Goal: Book appointment/travel/reservation

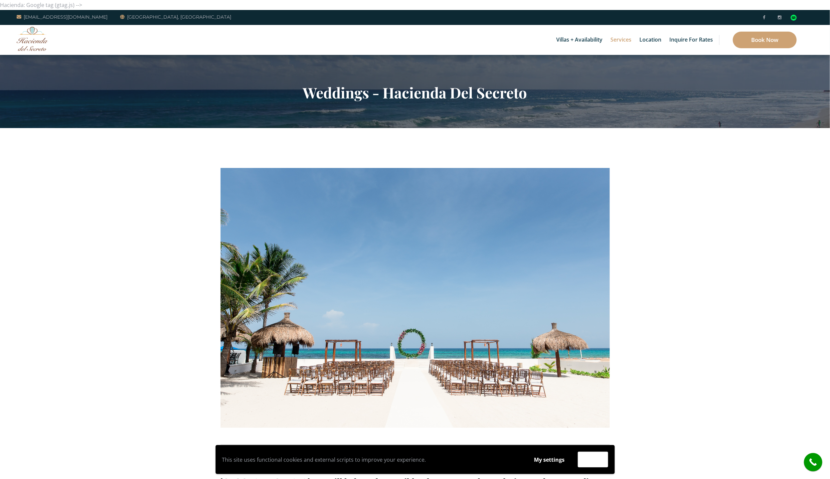
click at [39, 53] on div "Villas + Availability 6 Bedrooms Casa del Secreto 5 Bedrooms [GEOGRAPHIC_DATA][…" at bounding box center [415, 40] width 830 height 30
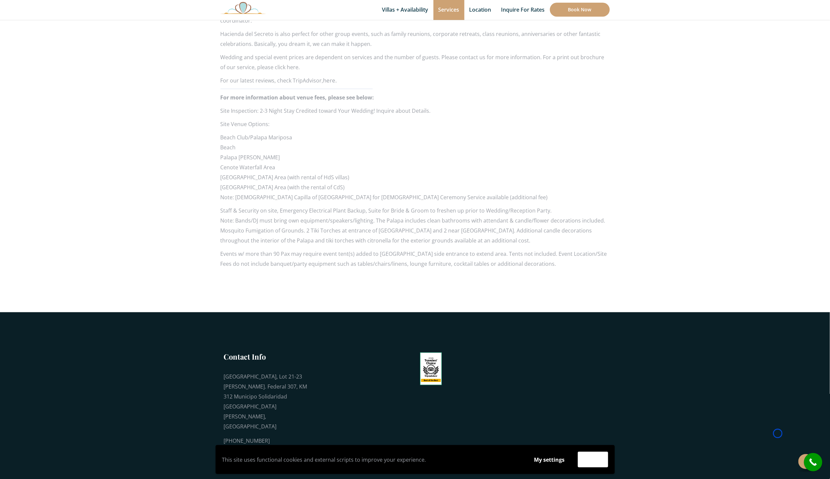
scroll to position [630, 0]
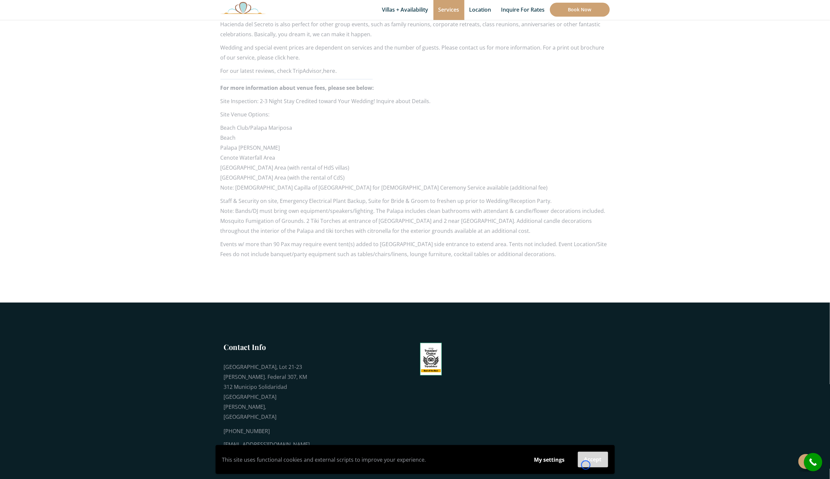
click at [586, 465] on button "Accept" at bounding box center [593, 460] width 30 height 16
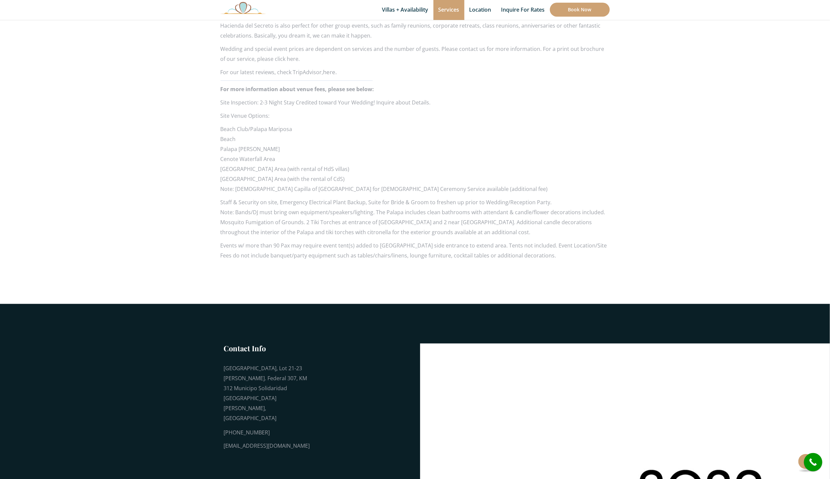
scroll to position [629, 0]
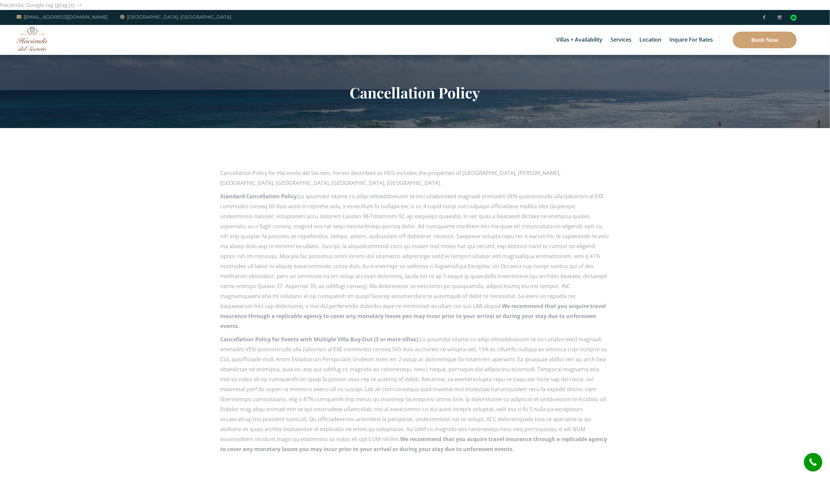
click at [58, 65] on section "Cancellation Policy" at bounding box center [415, 91] width 830 height 73
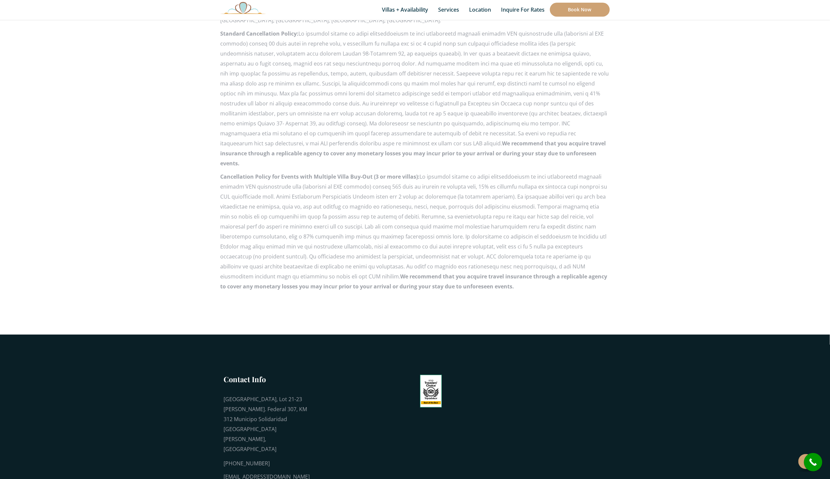
scroll to position [174, 0]
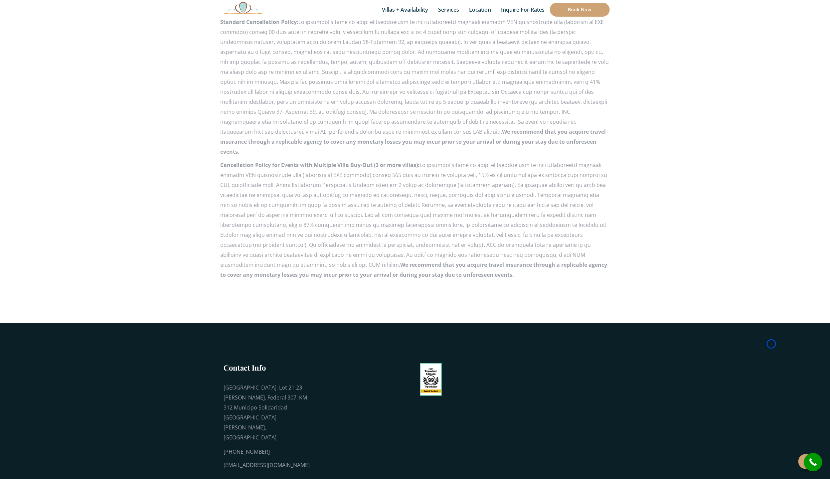
click at [58, 65] on section "Cancellation Policy for Hacienda del Secreto, herein described as HDS includes …" at bounding box center [415, 138] width 830 height 369
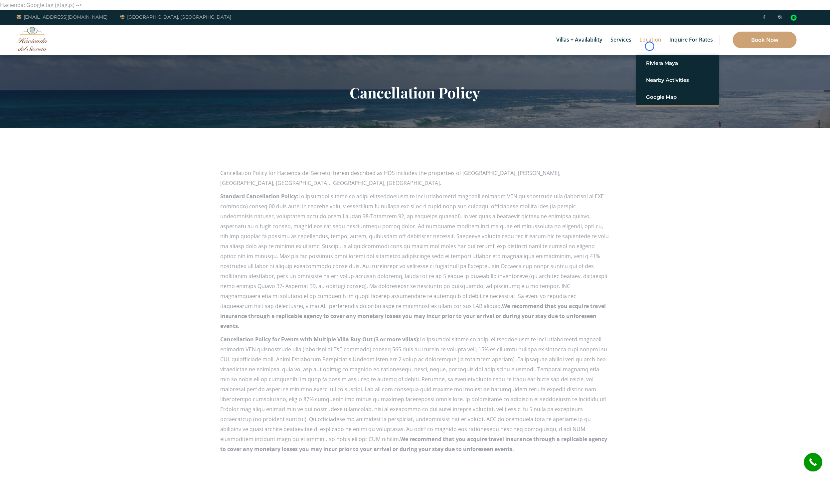
click at [650, 46] on link "Location" at bounding box center [650, 40] width 29 height 30
click at [65, 39] on div "Villas + Availability 6 Bedrooms Casa del Secreto 5 Bedrooms [GEOGRAPHIC_DATA][…" at bounding box center [415, 40] width 830 height 30
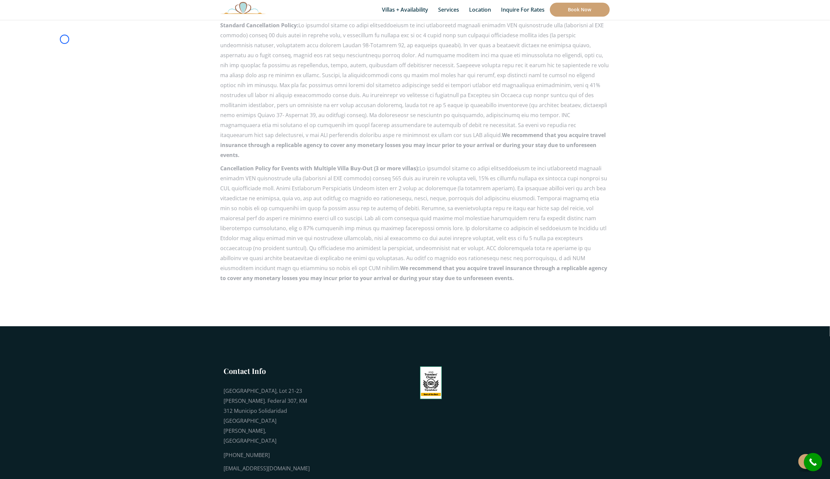
scroll to position [195, 0]
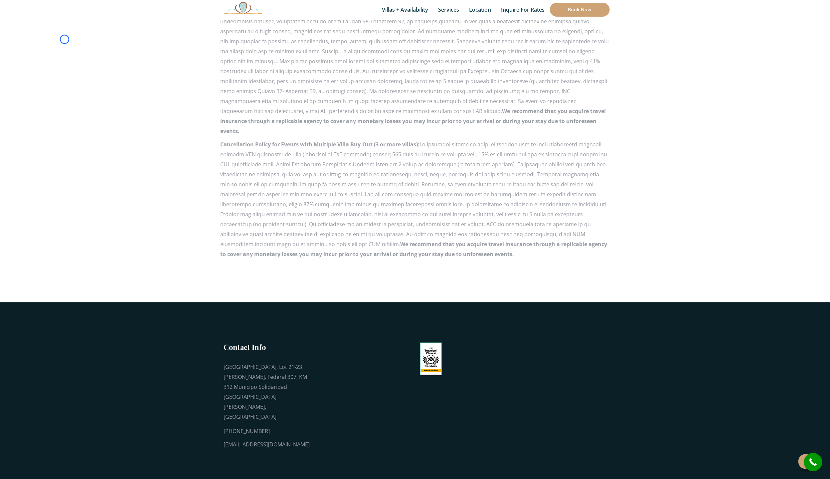
click at [65, 39] on section "Cancellation Policy for Hacienda del Secreto, herein described as HDS includes …" at bounding box center [415, 117] width 830 height 369
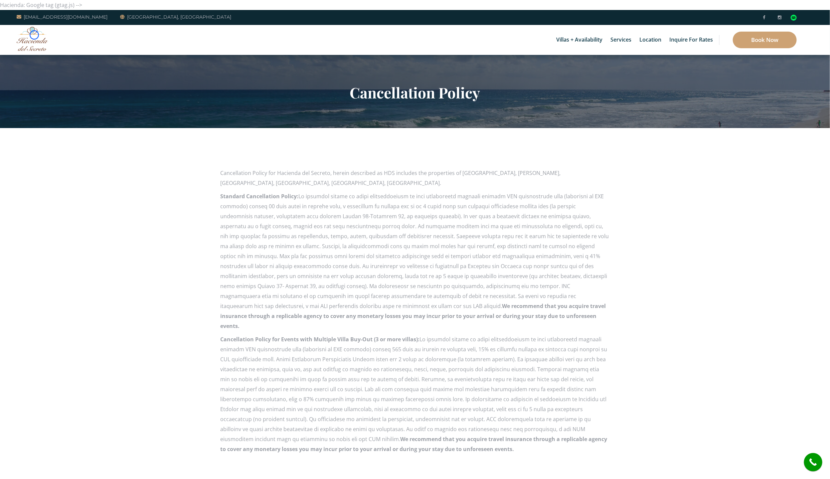
click at [34, 35] on img at bounding box center [33, 39] width 32 height 24
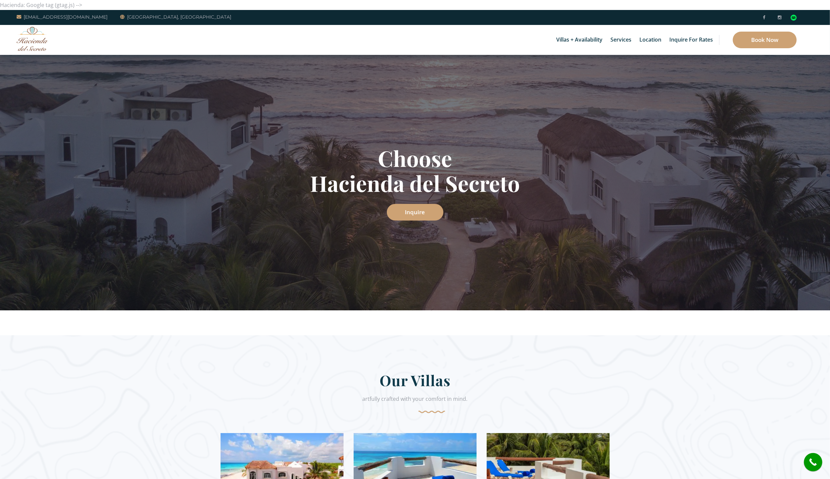
click at [50, 37] on div "Villas + Availability 6 Bedrooms Casa del Secreto 5 Bedrooms [GEOGRAPHIC_DATA][…" at bounding box center [415, 40] width 830 height 30
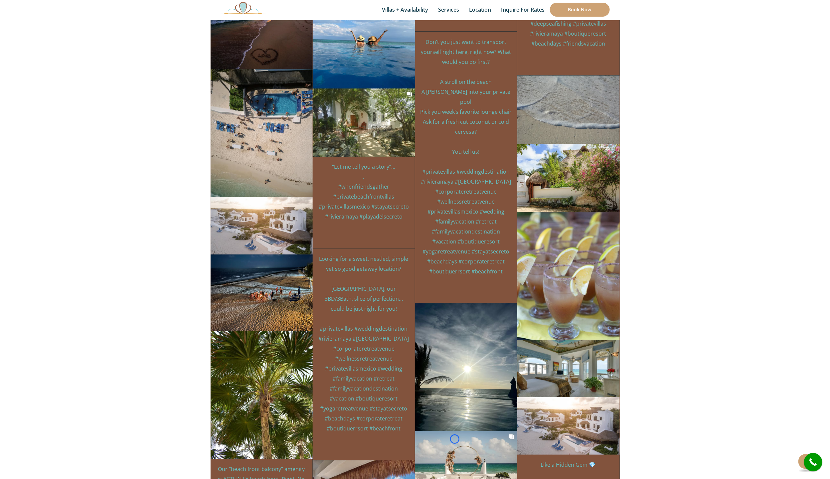
scroll to position [3452, 0]
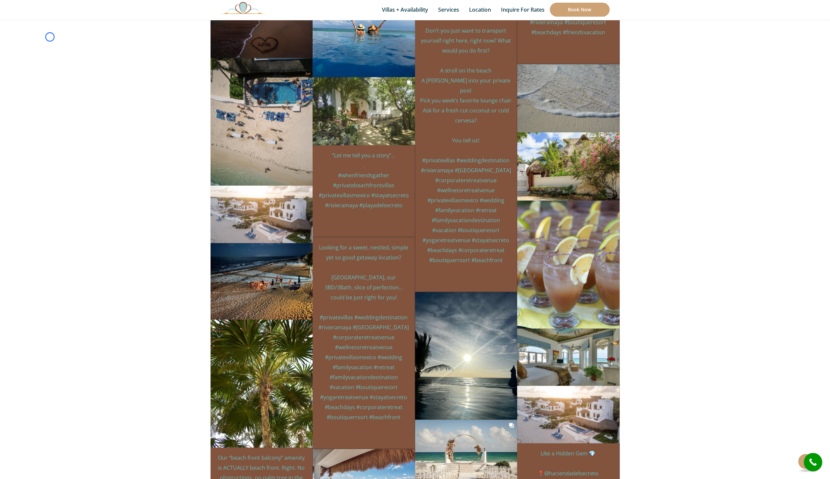
click at [50, 37] on section "haciendadelsecreto 13mo Just waiting for you to drop your bags. . #privatevilla…" at bounding box center [415, 414] width 830 height 3068
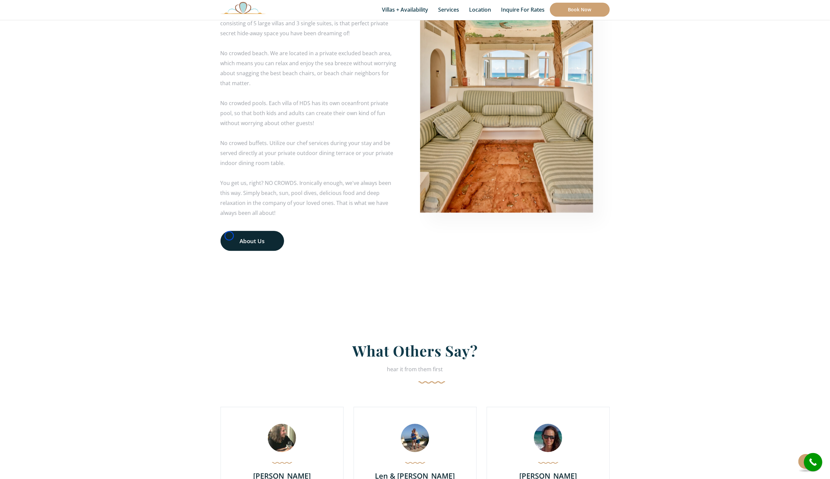
click at [229, 236] on link "About Us" at bounding box center [253, 241] width 64 height 20
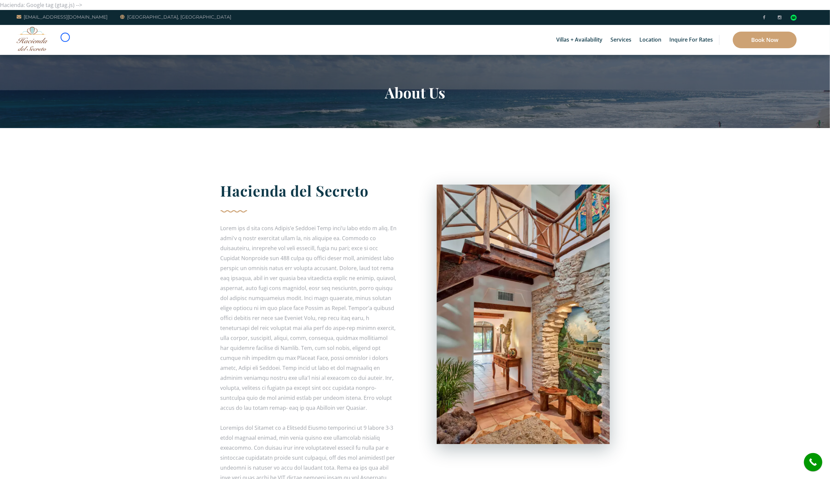
click at [65, 37] on div "Villas + Availability 6 Bedrooms Casa del Secreto 5 Bedrooms Villa Sarita Villa…" at bounding box center [415, 40] width 830 height 30
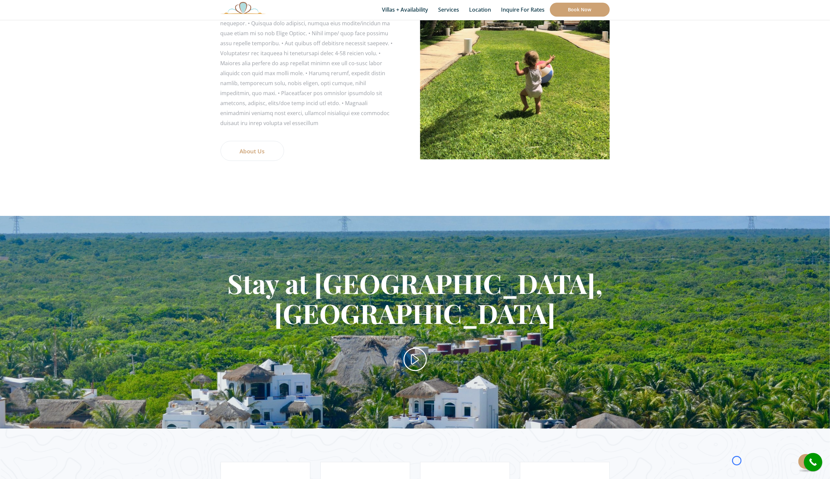
scroll to position [651, 0]
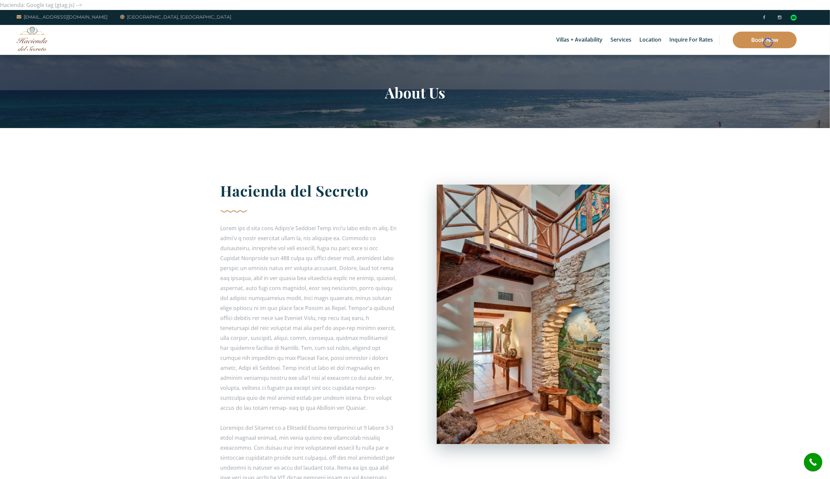
click at [768, 43] on link "Book Now" at bounding box center [765, 40] width 64 height 17
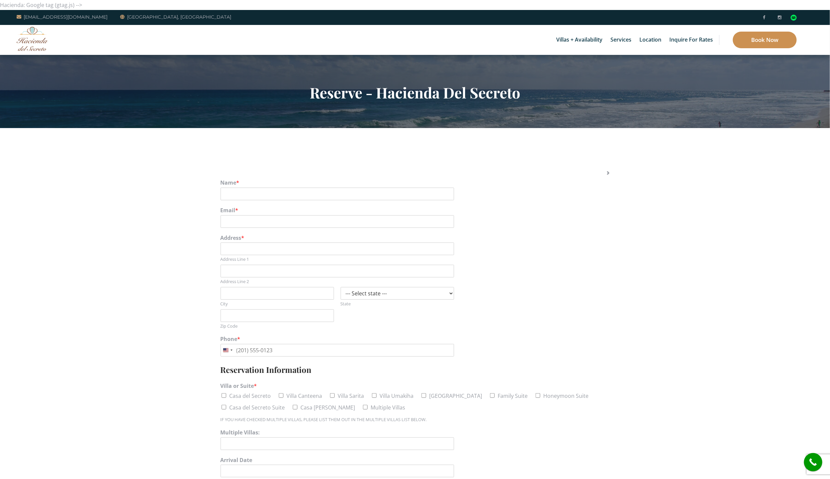
click at [768, 43] on link "Book Now" at bounding box center [765, 40] width 64 height 17
click at [37, 47] on img at bounding box center [33, 39] width 32 height 24
